Goal: Transaction & Acquisition: Subscribe to service/newsletter

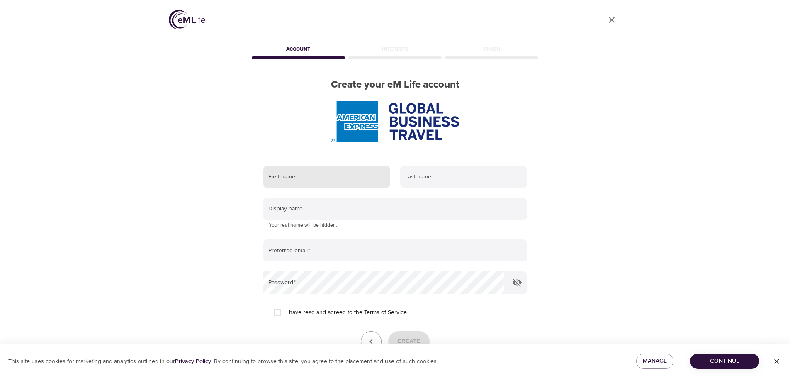
click at [301, 175] on input "text" at bounding box center [326, 176] width 127 height 22
type input "Daniela"
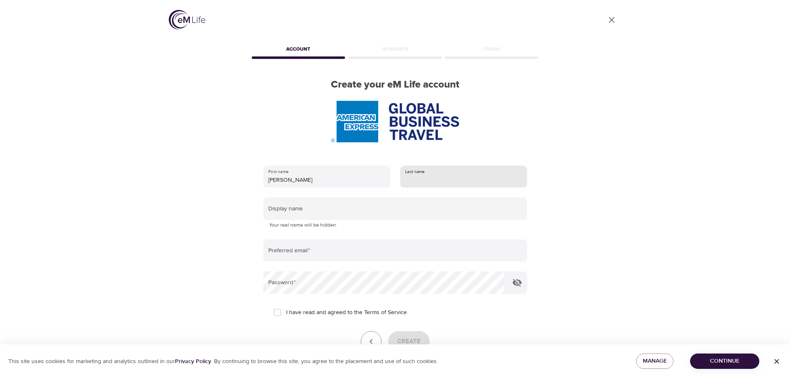
click at [423, 177] on input "text" at bounding box center [463, 176] width 127 height 22
type input "varas"
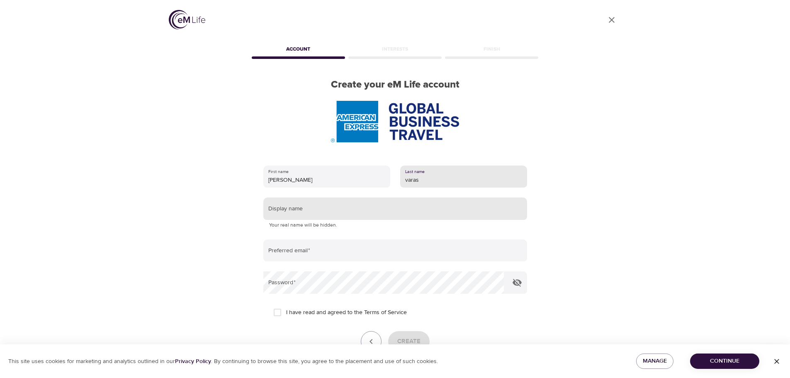
click at [311, 209] on input "text" at bounding box center [395, 208] width 264 height 22
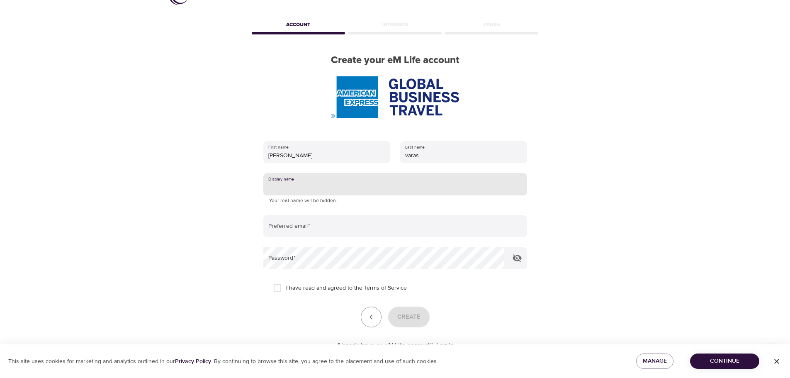
scroll to position [53, 0]
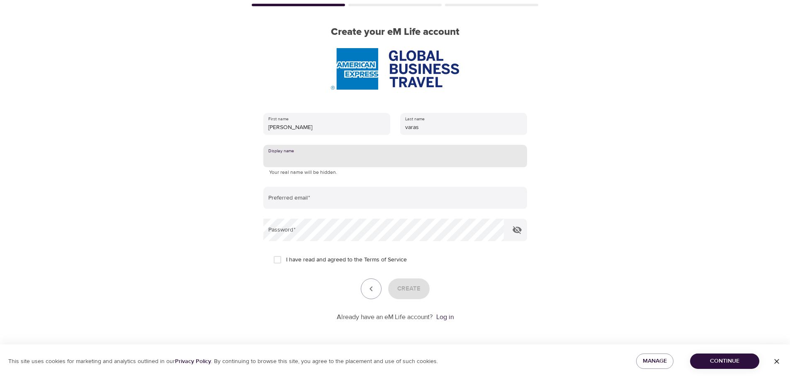
click at [301, 150] on input "text" at bounding box center [395, 156] width 264 height 22
type input "d"
type input "DANI"
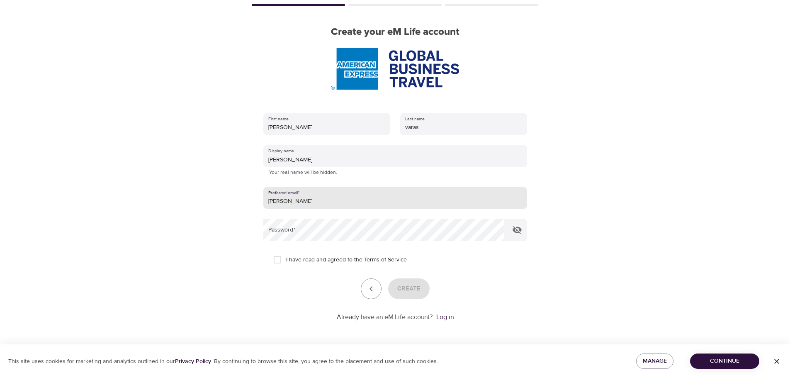
type input "[PERSON_NAME][EMAIL_ADDRESS][PERSON_NAME][DOMAIN_NAME]"
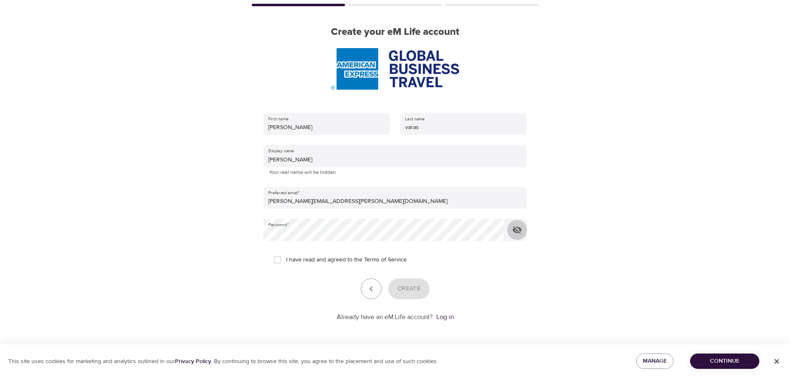
click at [278, 259] on input "I have read and agreed to the Terms of Service" at bounding box center [277, 259] width 17 height 17
checkbox input "true"
click at [406, 285] on span "Create" at bounding box center [408, 288] width 23 height 11
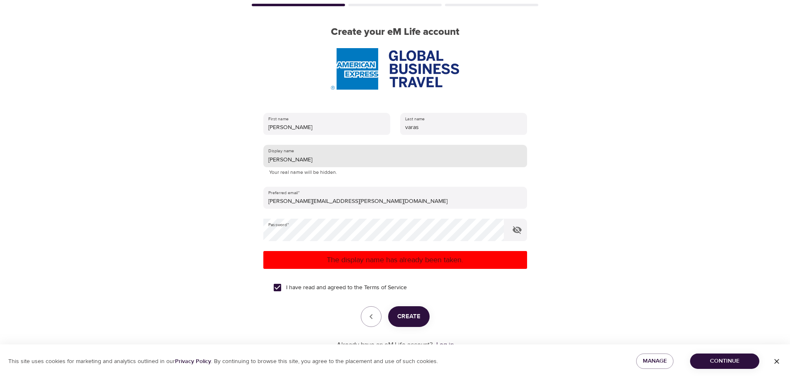
click at [299, 163] on input "DANI" at bounding box center [395, 156] width 264 height 22
type input "DANIVA"
click at [415, 318] on span "Create" at bounding box center [408, 316] width 23 height 11
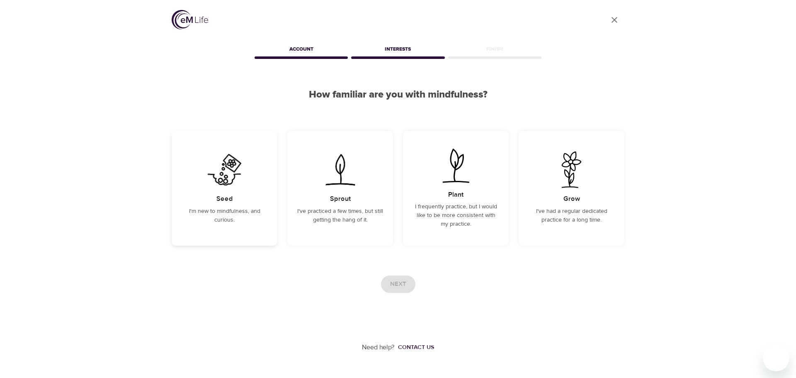
click at [261, 214] on p "I'm new to mindfulness, and curious." at bounding box center [225, 215] width 86 height 17
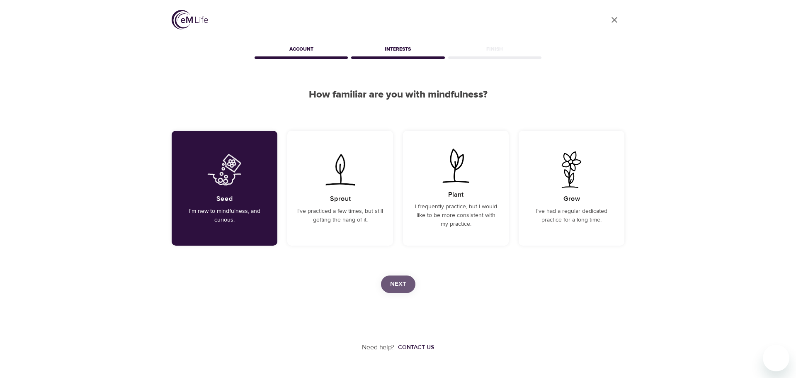
click at [409, 279] on button "Next" at bounding box center [398, 283] width 34 height 17
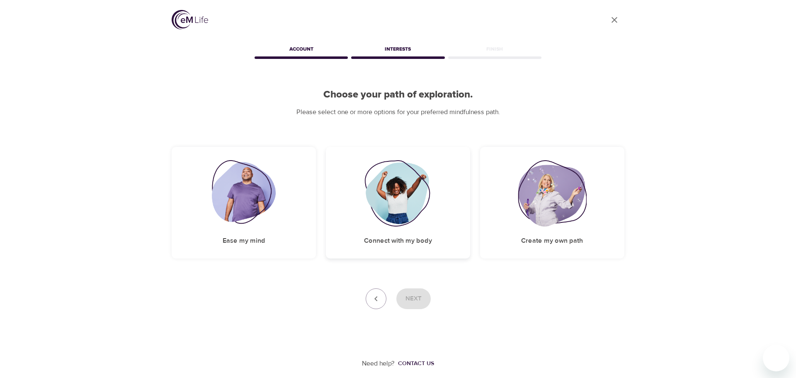
click at [344, 205] on div "Connect with my body" at bounding box center [398, 203] width 144 height 112
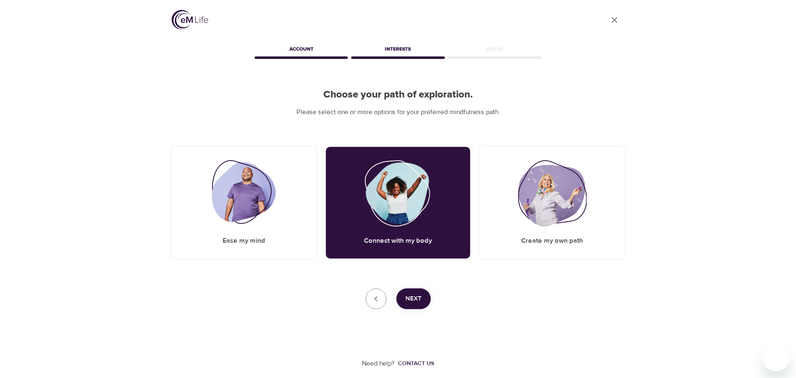
click at [413, 297] on span "Next" at bounding box center [413, 298] width 16 height 11
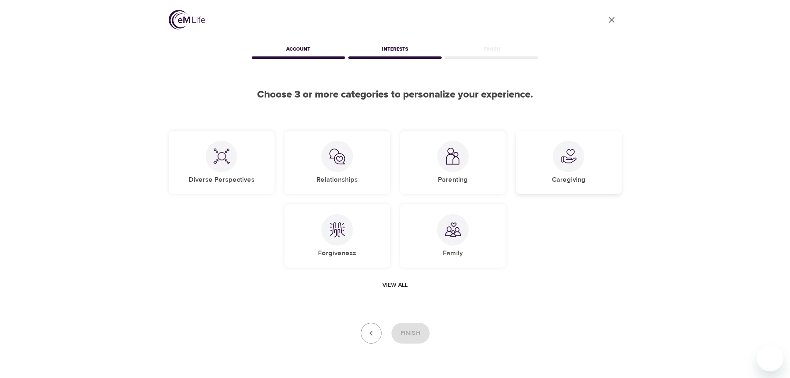
click at [566, 150] on img at bounding box center [568, 156] width 17 height 17
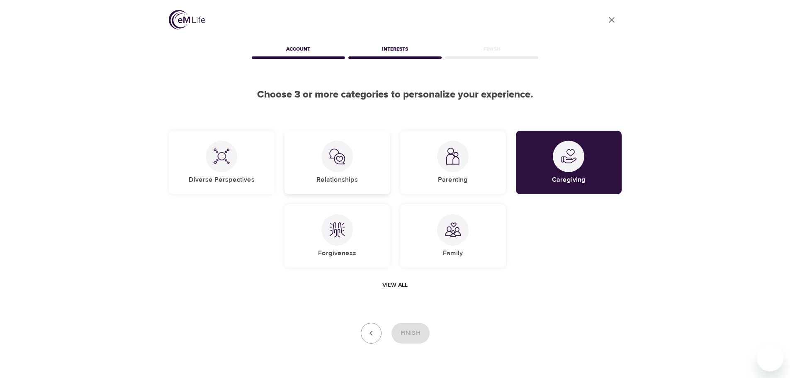
click at [316, 151] on div "Relationships" at bounding box center [337, 162] width 106 height 63
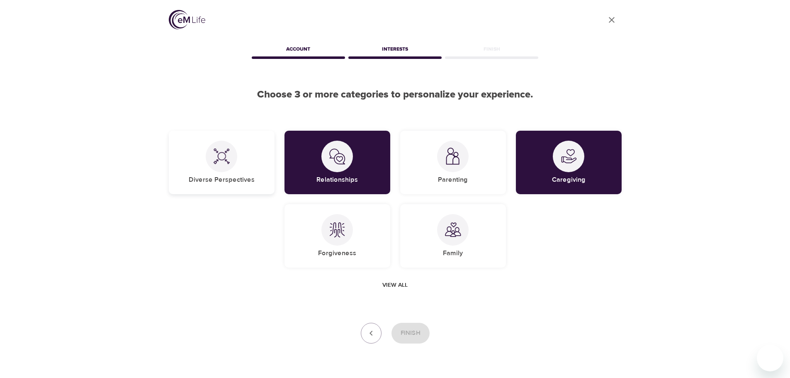
click at [249, 156] on div "Diverse Perspectives" at bounding box center [222, 162] width 106 height 63
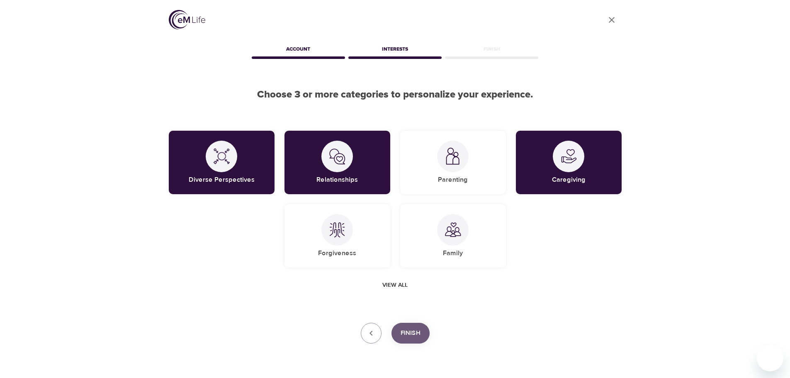
click at [417, 329] on span "Finish" at bounding box center [410, 333] width 20 height 11
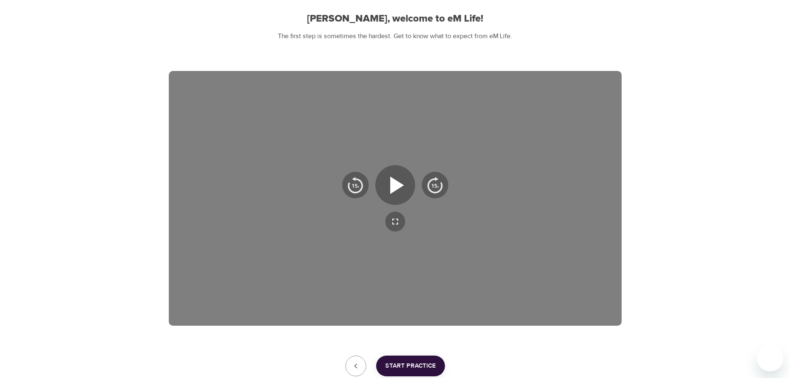
scroll to position [83, 0]
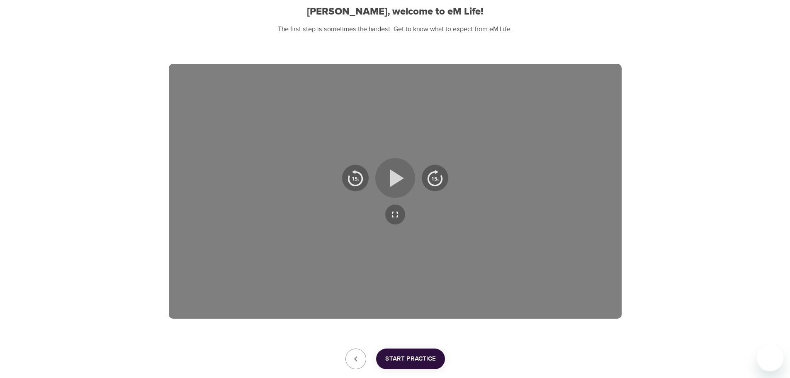
click at [399, 177] on icon "button" at bounding box center [397, 177] width 14 height 17
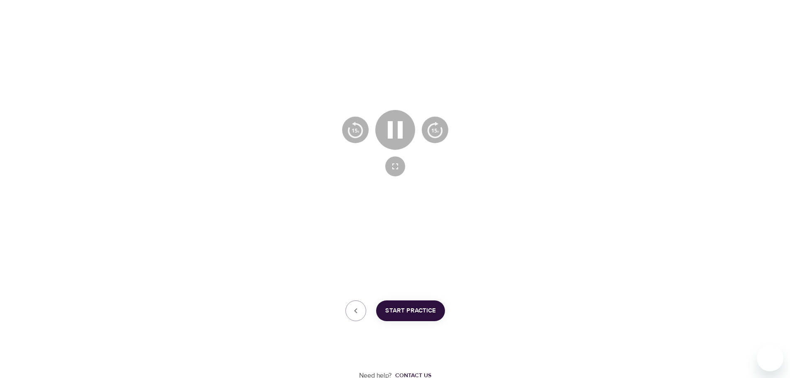
scroll to position [133, 0]
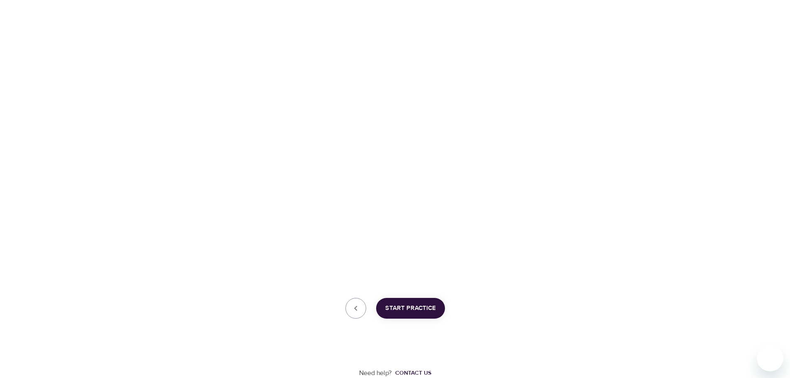
click at [423, 303] on span "Start Practice" at bounding box center [410, 308] width 51 height 11
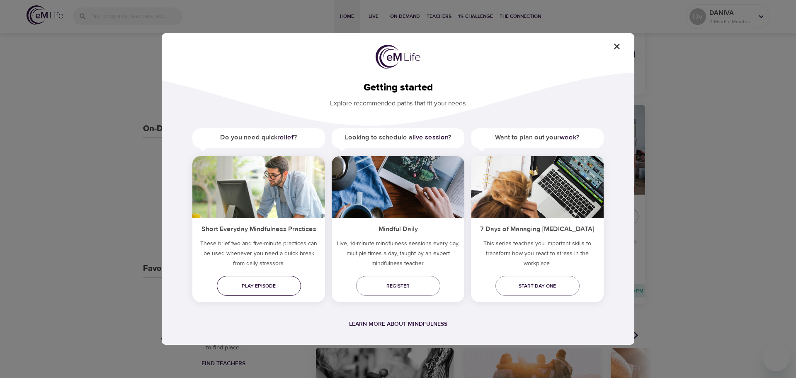
click at [269, 284] on span "Play episode" at bounding box center [258, 285] width 71 height 9
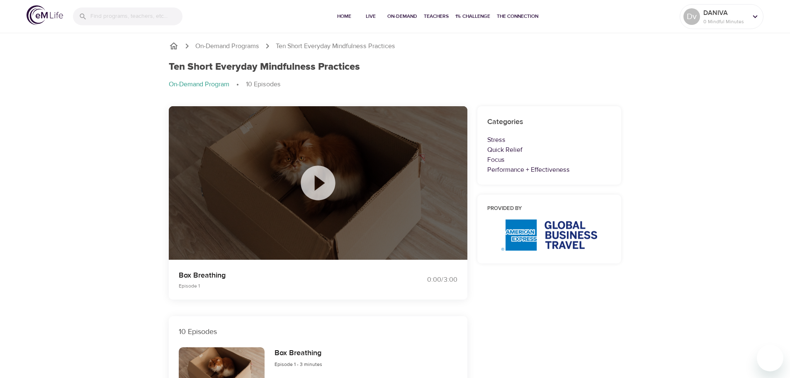
click at [328, 177] on icon at bounding box center [318, 182] width 34 height 34
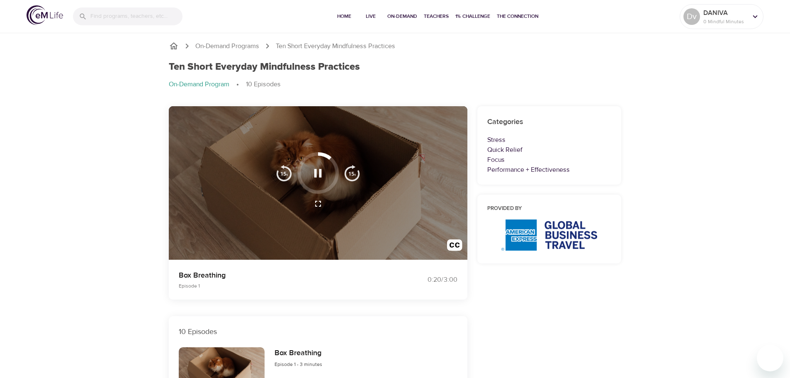
click at [310, 168] on button "button" at bounding box center [318, 173] width 24 height 24
click at [319, 172] on icon "button" at bounding box center [318, 173] width 15 height 15
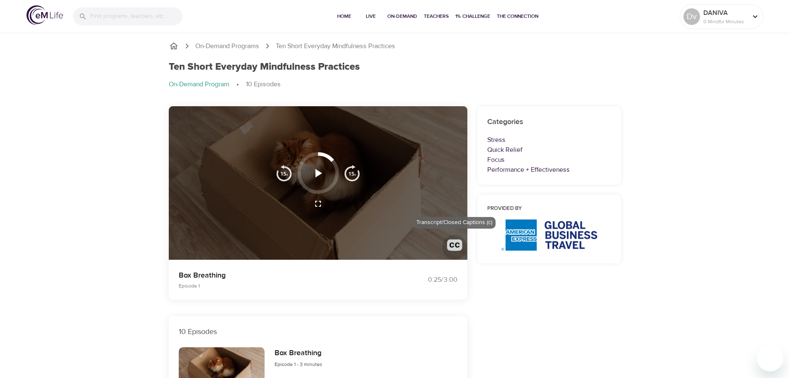
click at [451, 244] on img "button" at bounding box center [454, 246] width 15 height 15
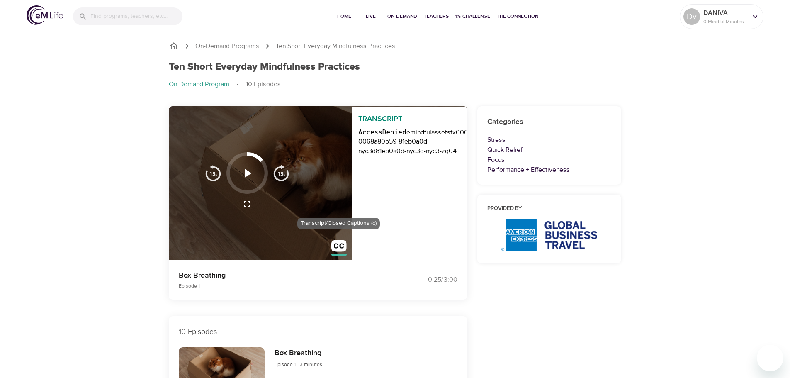
click at [339, 245] on img "button" at bounding box center [338, 247] width 15 height 15
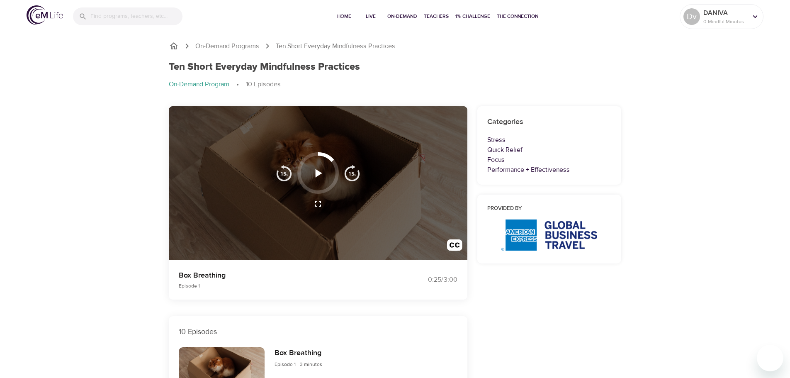
click at [570, 56] on div "Ten Short Everyday Mindfulness Practices On-Demand Program 10 Episodes" at bounding box center [395, 78] width 463 height 45
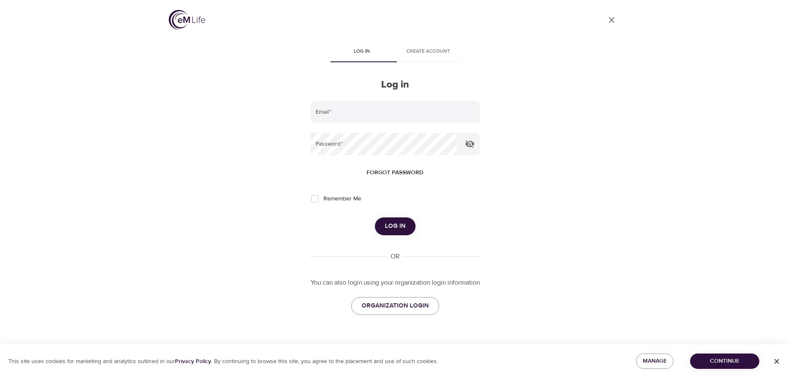
type input "[PERSON_NAME][EMAIL_ADDRESS][PERSON_NAME][DOMAIN_NAME]"
